Goal: Information Seeking & Learning: Check status

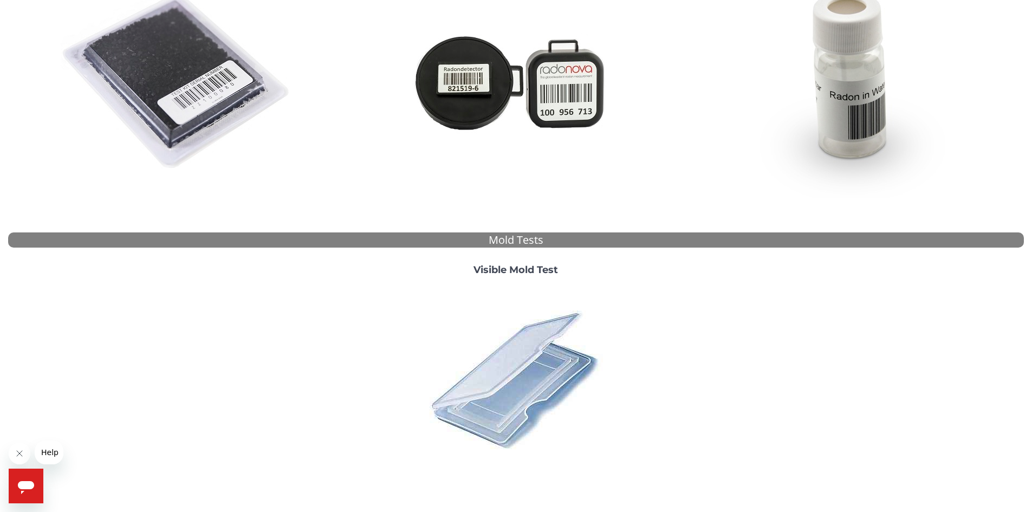
scroll to position [280, 0]
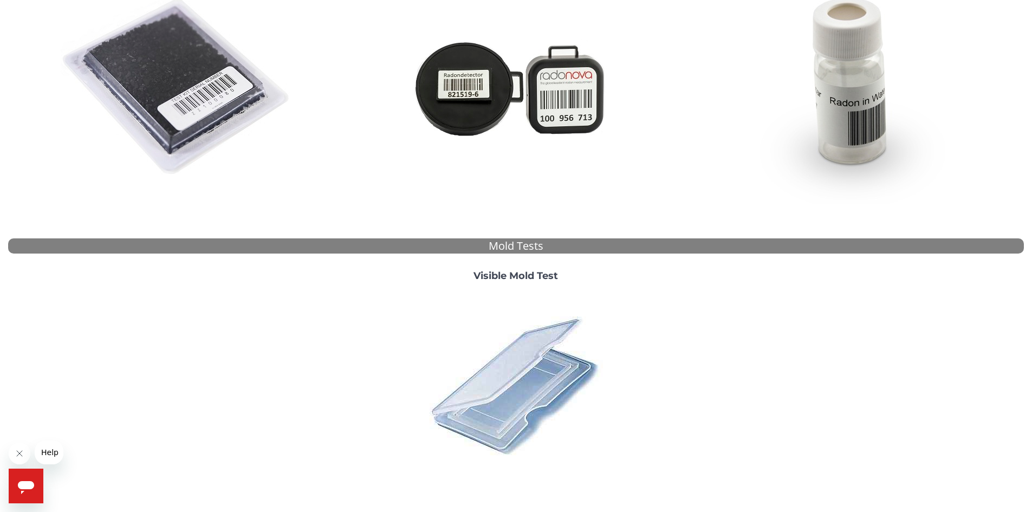
scroll to position [280, 0]
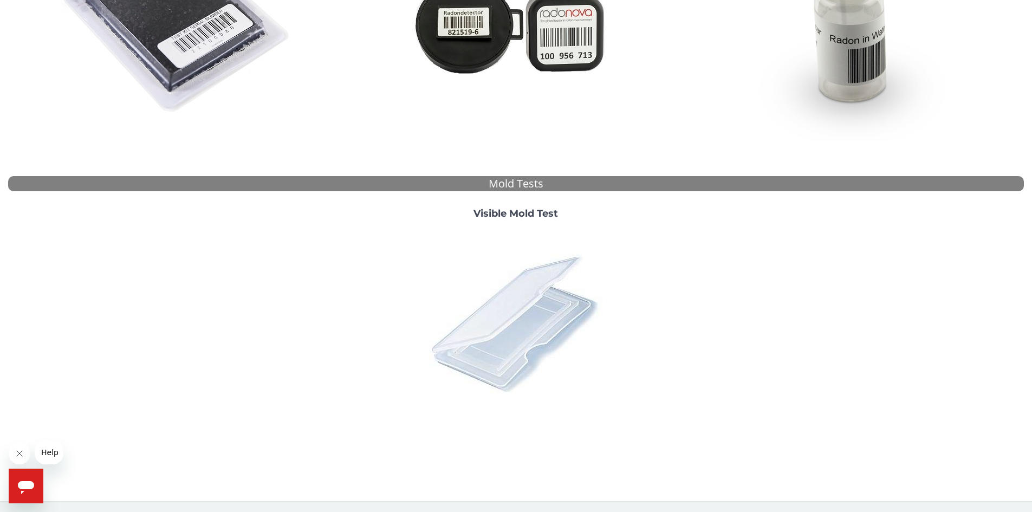
click at [497, 312] on img at bounding box center [516, 323] width 190 height 190
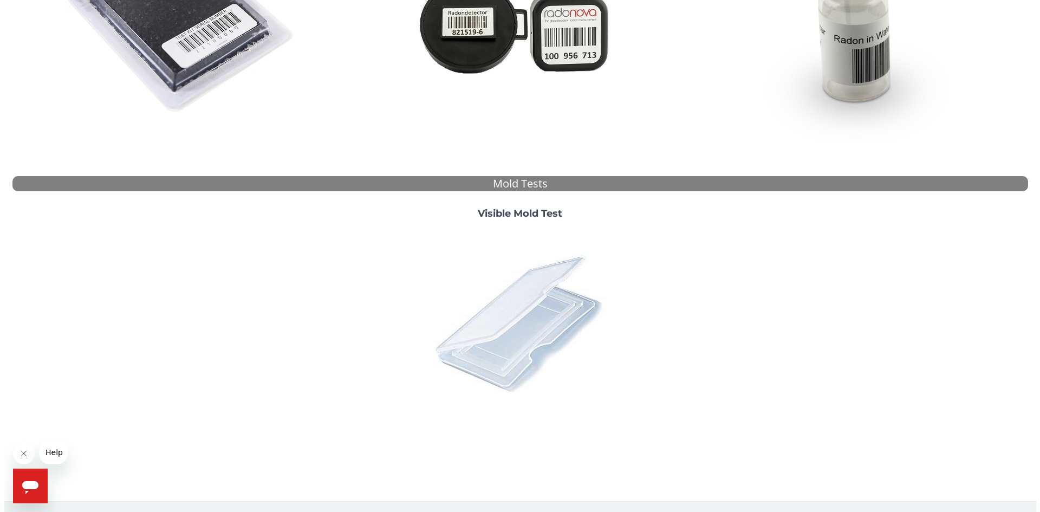
scroll to position [0, 0]
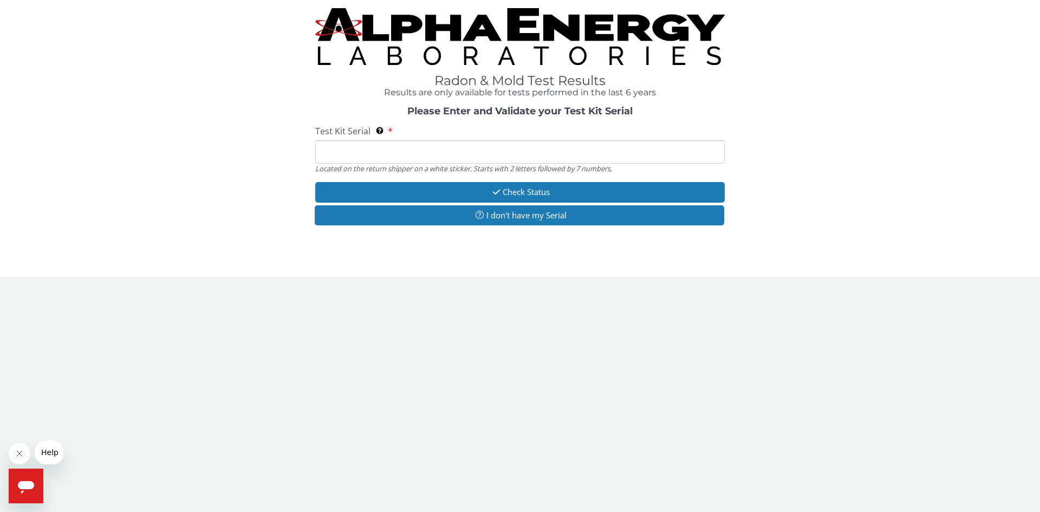
click at [353, 148] on input "Test Kit Serial Located on the return shipper on a white sticker. Starts with 2…" at bounding box center [520, 151] width 410 height 23
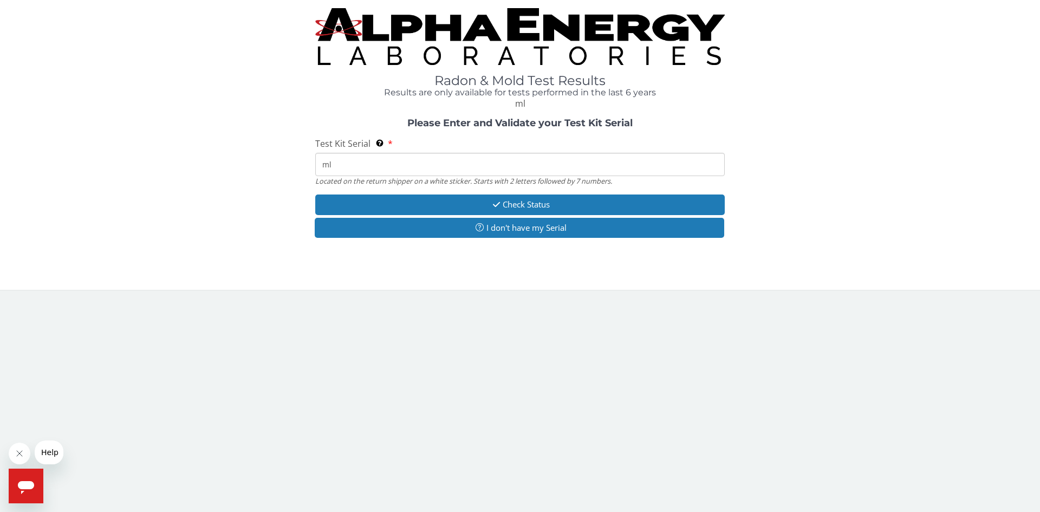
type input "m"
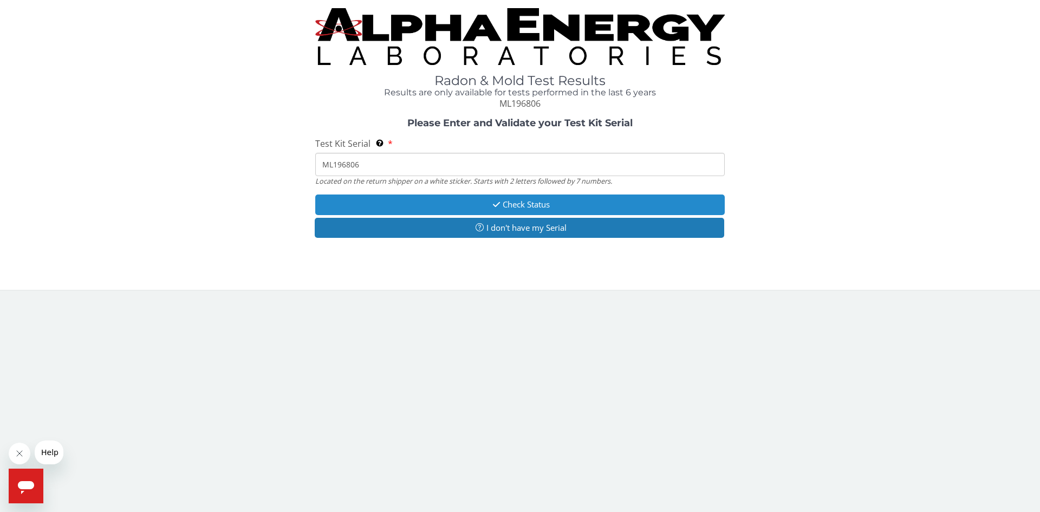
type input "ML196806"
click at [541, 204] on button "Check Status" at bounding box center [520, 205] width 410 height 20
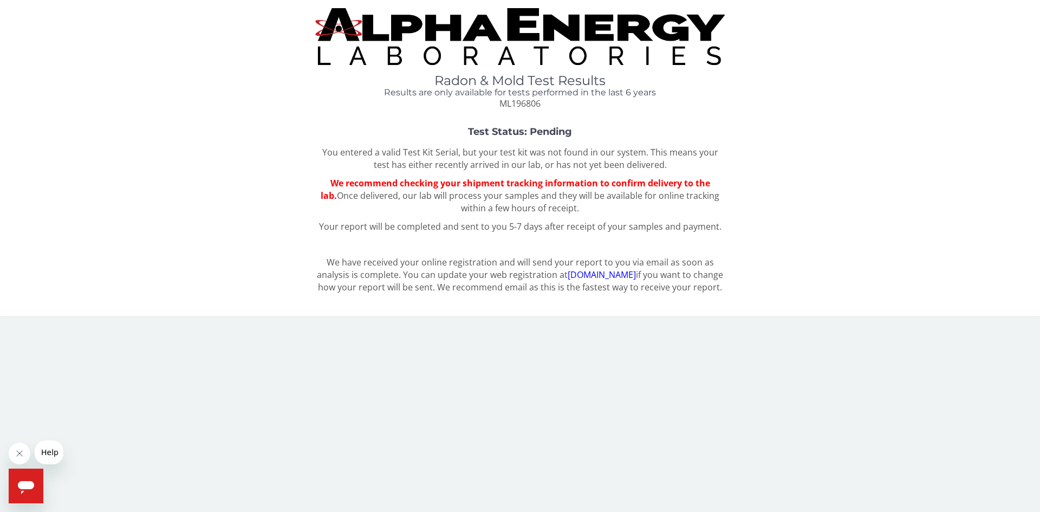
drag, startPoint x: 533, startPoint y: 85, endPoint x: 659, endPoint y: 26, distance: 139.9
click at [534, 83] on h1 "Radon & Mold Test Results" at bounding box center [520, 81] width 410 height 14
click at [567, 352] on body "Radon & Mold Test Results Results are only available for tests performed in the…" at bounding box center [520, 256] width 1040 height 512
click at [589, 272] on link "register.aelabs.com" at bounding box center [602, 275] width 68 height 12
